Goal: Information Seeking & Learning: Learn about a topic

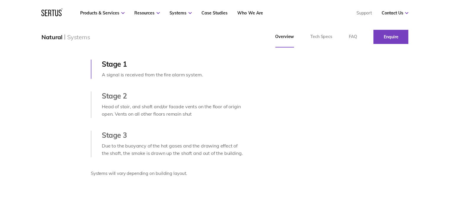
scroll to position [237, 0]
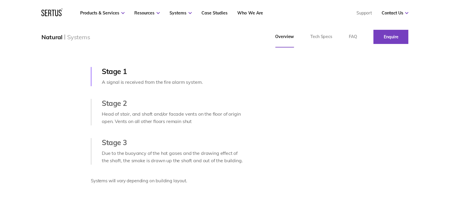
click at [90, 123] on div "How natural systems work. Stage 1 A signal is received from the fire alarm syst…" at bounding box center [148, 104] width 192 height 176
click at [134, 119] on div "Head of stair, and shaft and/or facade vents on the floor of origin open. Vents…" at bounding box center [173, 118] width 143 height 15
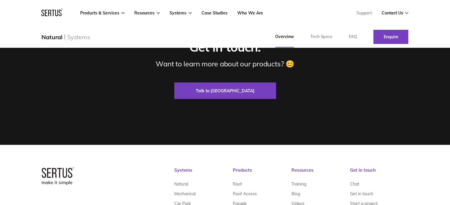
scroll to position [1136, 0]
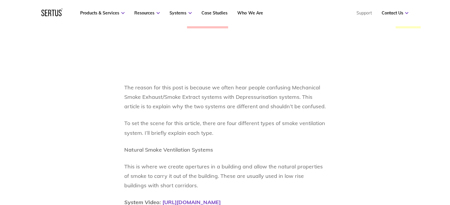
scroll to position [355, 0]
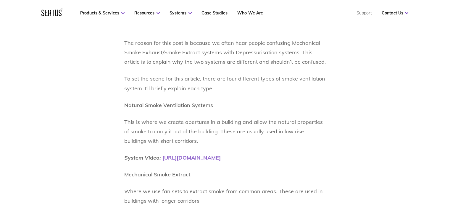
click at [221, 158] on link "[URL][DOMAIN_NAME]" at bounding box center [191, 158] width 58 height 7
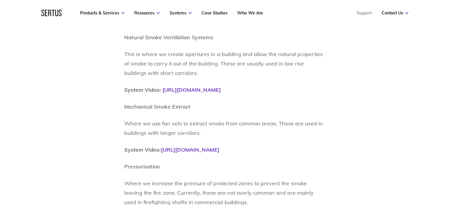
scroll to position [414, 0]
